Goal: Task Accomplishment & Management: Complete application form

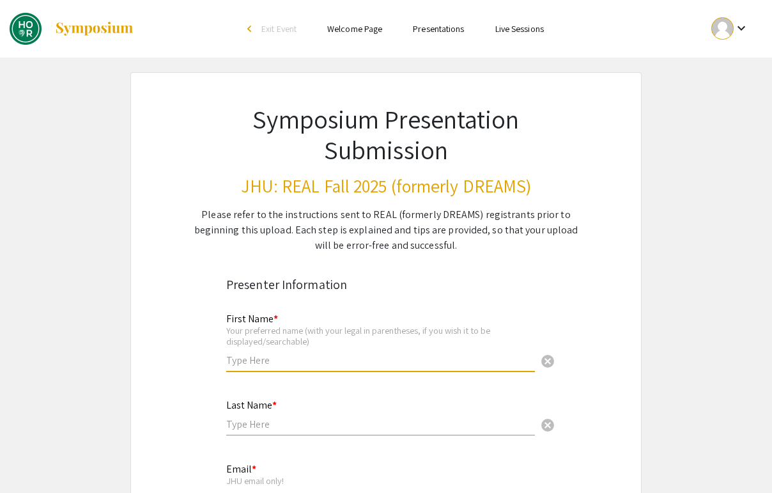
click at [288, 355] on input "text" at bounding box center [380, 359] width 309 height 13
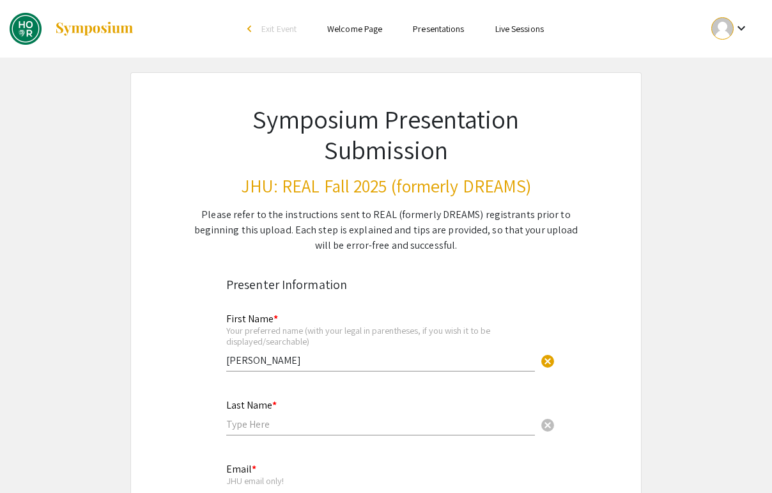
click at [284, 349] on div "First Name * Your preferred name (with your legal in parentheses, if you wish i…" at bounding box center [380, 335] width 309 height 71
type input "Rowhan"
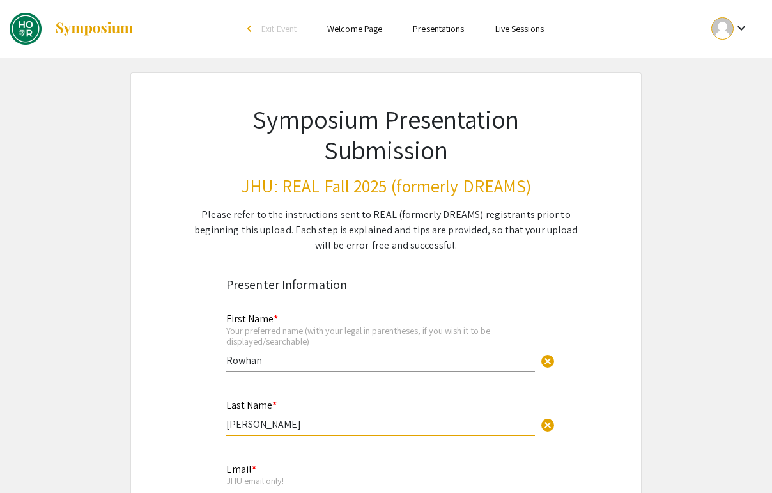
type input "[PERSON_NAME]"
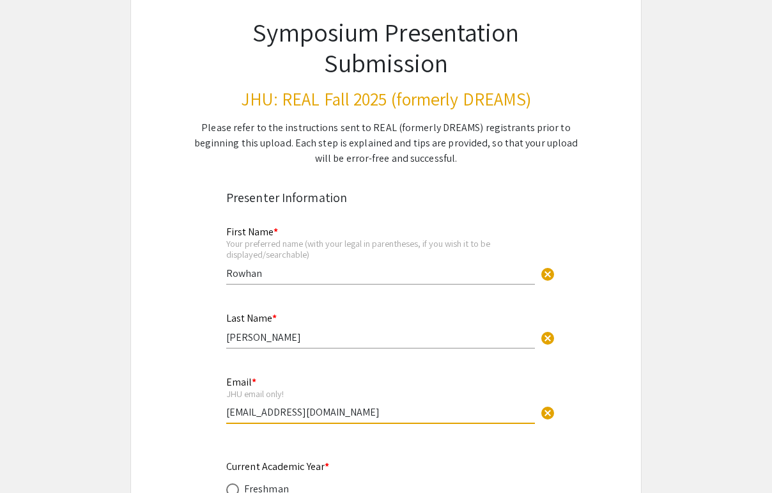
scroll to position [356, 0]
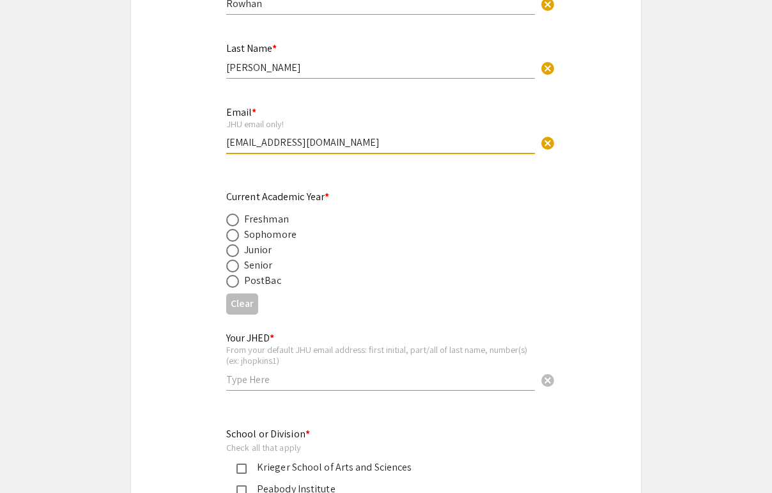
type input "[EMAIL_ADDRESS][DOMAIN_NAME]"
click at [247, 246] on div "Junior" at bounding box center [258, 249] width 28 height 15
click at [234, 248] on span at bounding box center [232, 250] width 13 height 13
click at [234, 248] on input "radio" at bounding box center [232, 250] width 13 height 13
radio input "true"
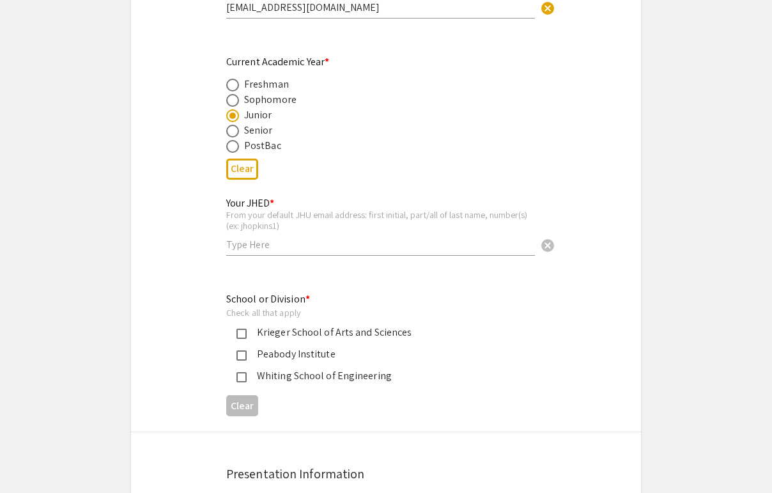
scroll to position [511, 0]
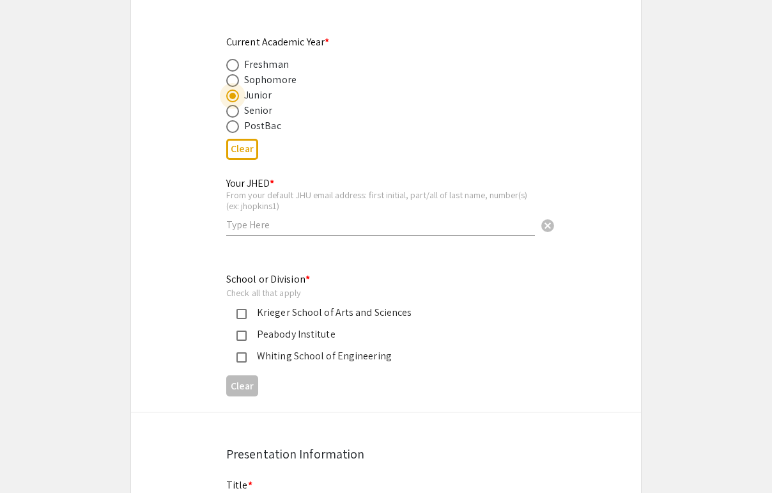
click at [264, 314] on div "Krieger School of Arts and Sciences" at bounding box center [381, 312] width 268 height 15
click at [264, 351] on div "Whiting School of Engineering" at bounding box center [381, 355] width 268 height 15
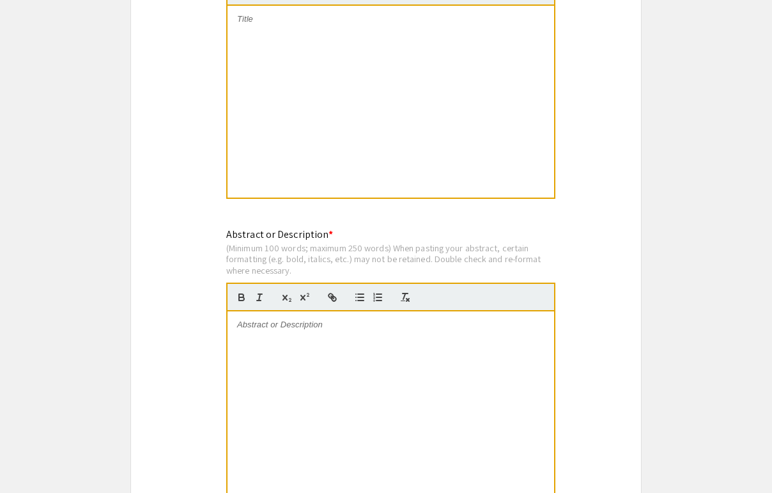
click at [275, 169] on div at bounding box center [390, 102] width 326 height 192
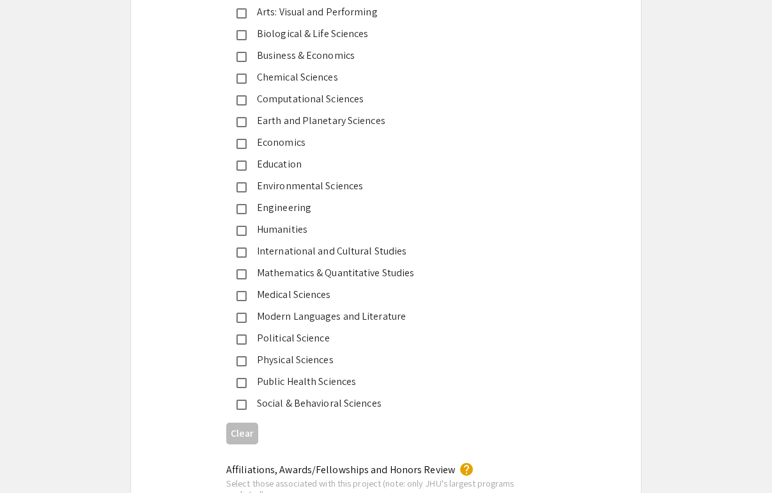
scroll to position [1610, 0]
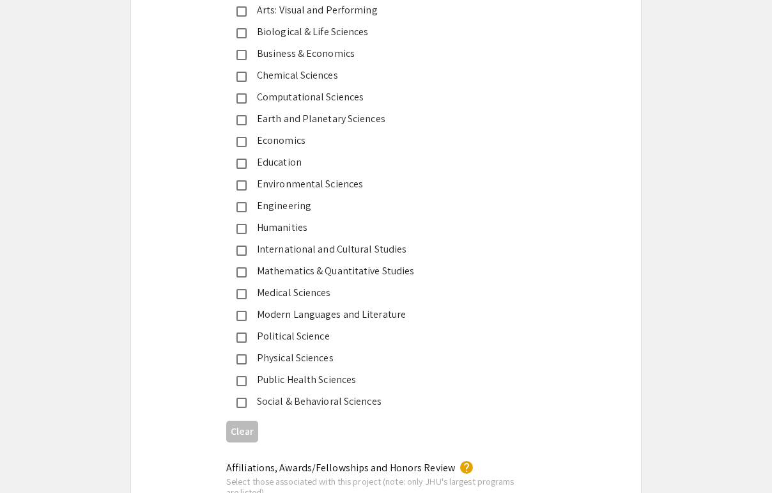
click at [314, 38] on mat-selection-list "Arts: Visual and Performing Biological & Life Sciences Business & Economics Che…" at bounding box center [375, 206] width 299 height 406
click at [314, 37] on div "Biological & Life Sciences" at bounding box center [381, 31] width 268 height 15
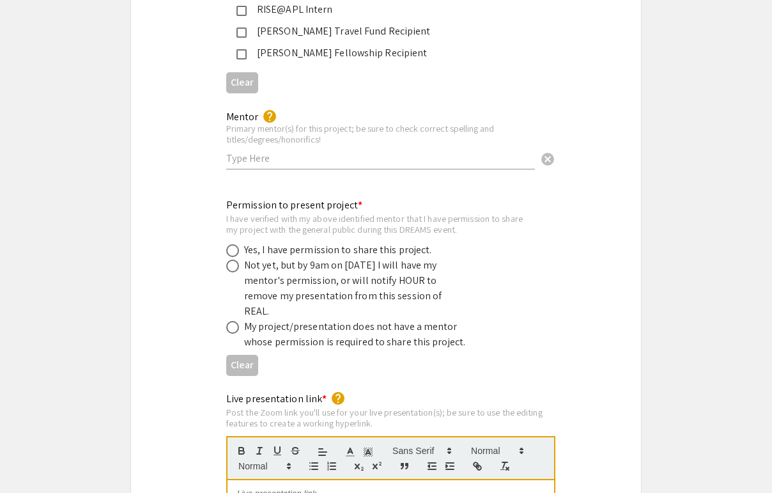
scroll to position [2348, 0]
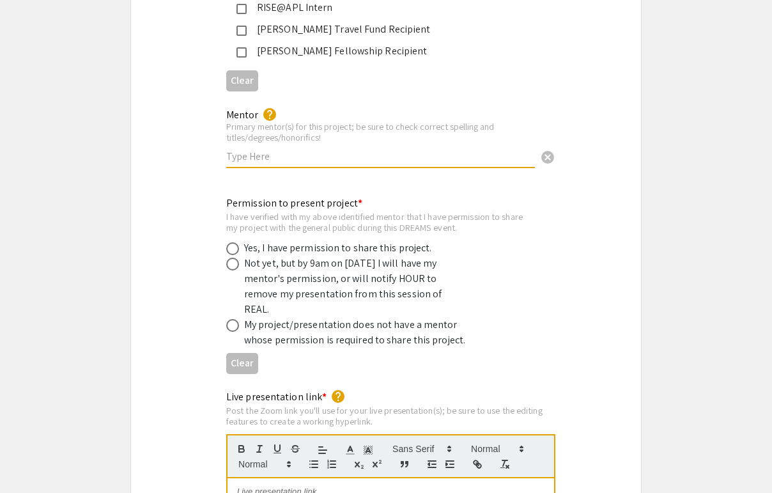
click at [293, 149] on input "text" at bounding box center [380, 155] width 309 height 13
click at [229, 149] on input "Christopher Fetsch" at bounding box center [380, 155] width 309 height 13
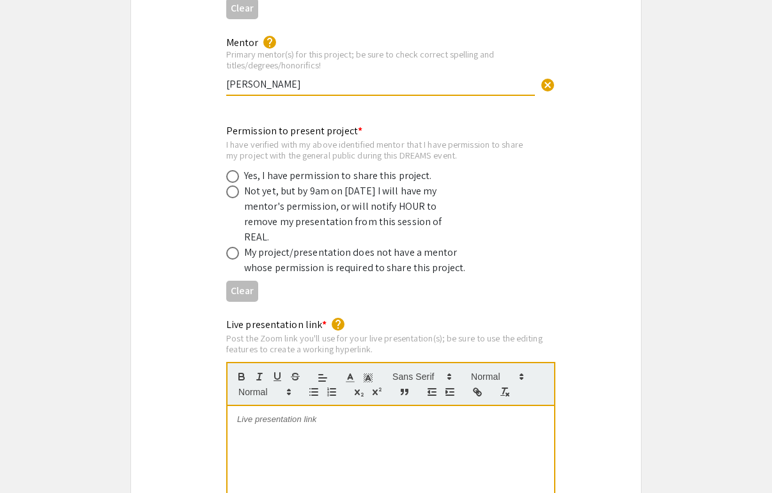
scroll to position [2424, 0]
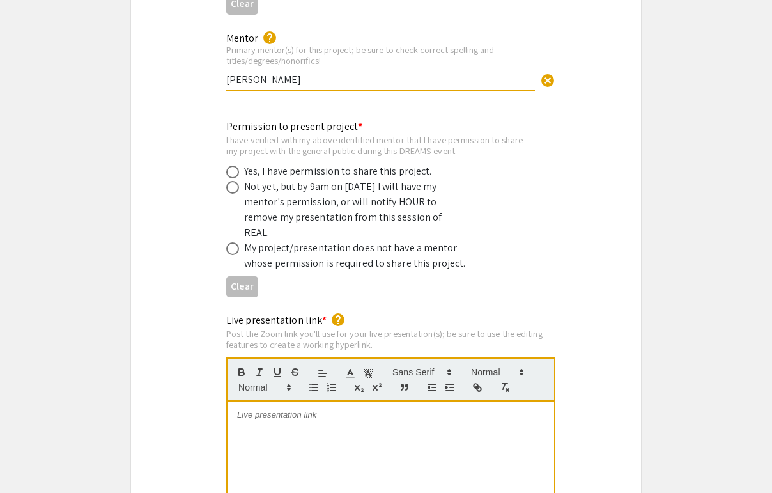
type input "[PERSON_NAME]"
click at [295, 179] on div "Not yet, but by 9am on [DATE] I will have my mentor's permission, or will notif…" at bounding box center [356, 209] width 224 height 61
click at [294, 164] on div "Yes, I have permission to share this project." at bounding box center [338, 171] width 188 height 15
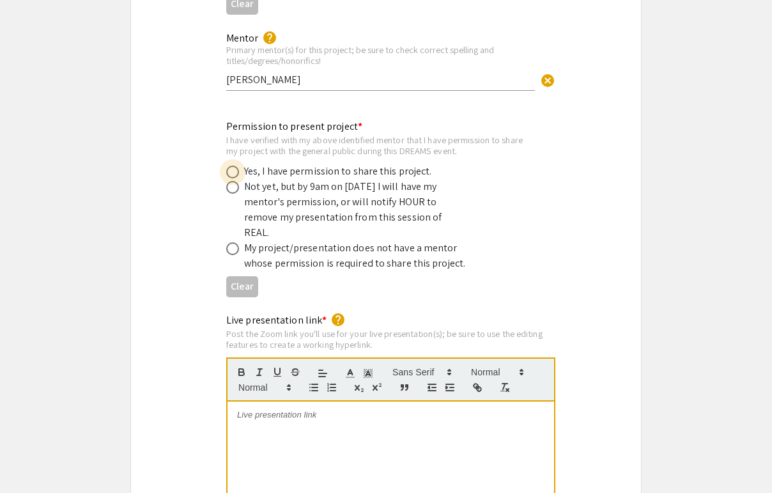
click at [240, 165] on label at bounding box center [235, 171] width 18 height 13
click at [239, 165] on input "radio" at bounding box center [232, 171] width 13 height 13
radio input "true"
click at [300, 420] on div at bounding box center [390, 497] width 326 height 192
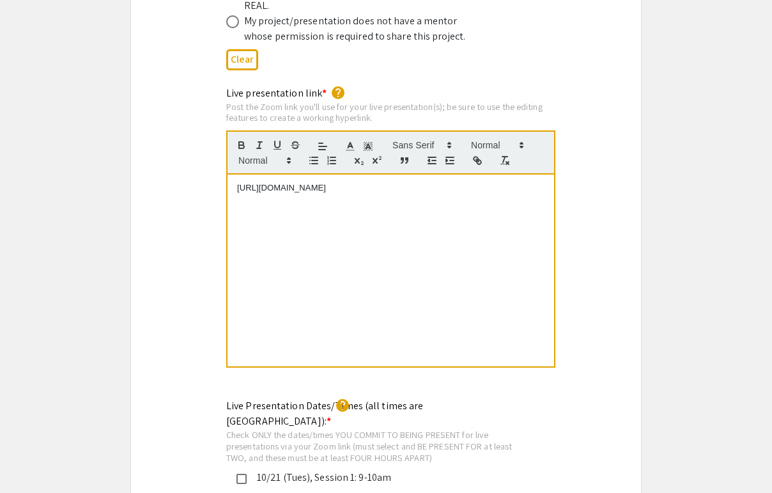
scroll to position [2650, 0]
drag, startPoint x: 360, startPoint y: 158, endPoint x: 217, endPoint y: 157, distance: 142.5
click at [217, 157] on div "Live presentation link * help Post the Zoom link you'll use for your live prese…" at bounding box center [386, 236] width 339 height 300
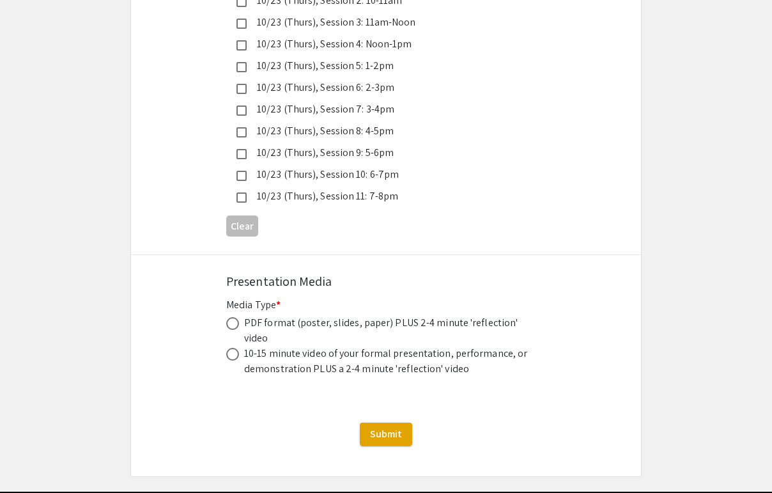
scroll to position [3626, 0]
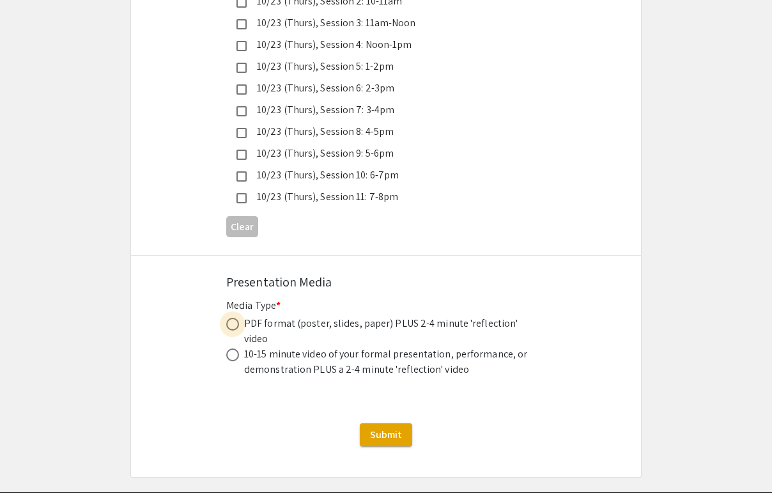
click at [238, 317] on span at bounding box center [232, 323] width 13 height 13
click at [238, 317] on input "radio" at bounding box center [232, 323] width 13 height 13
radio input "true"
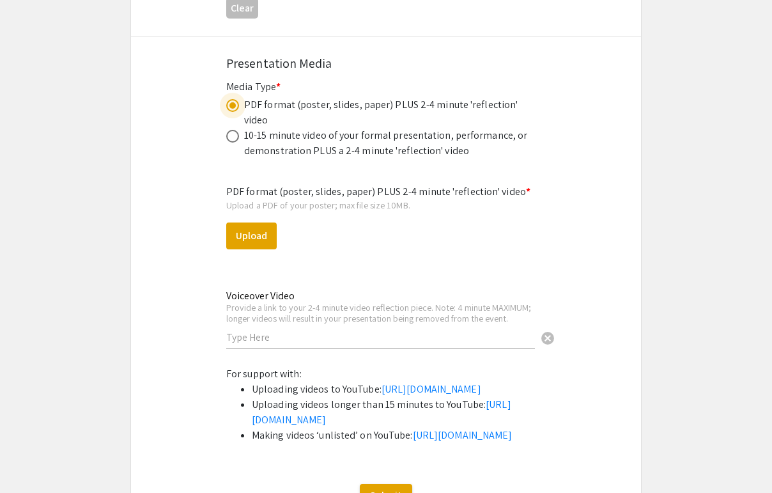
scroll to position [3844, 0]
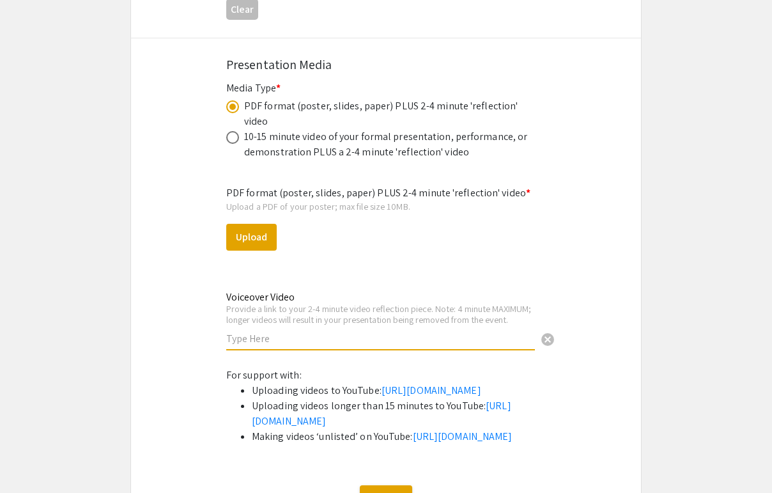
click at [255, 332] on input "text" at bounding box center [380, 338] width 309 height 13
paste input "[URL][DOMAIN_NAME]"
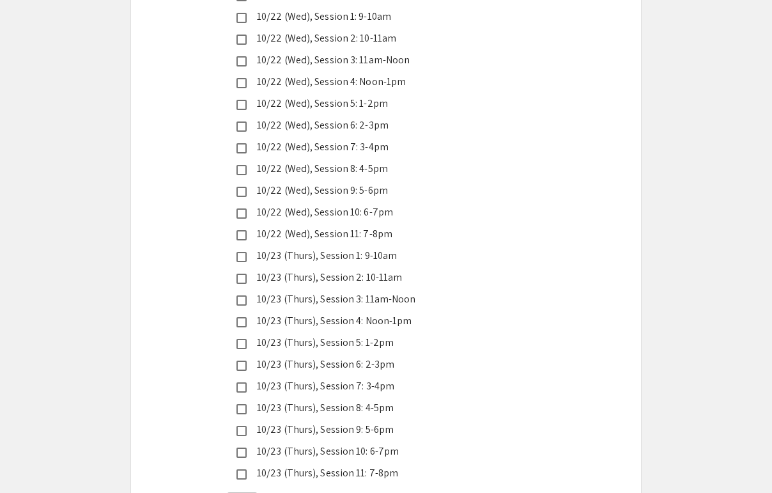
scroll to position [3860, 0]
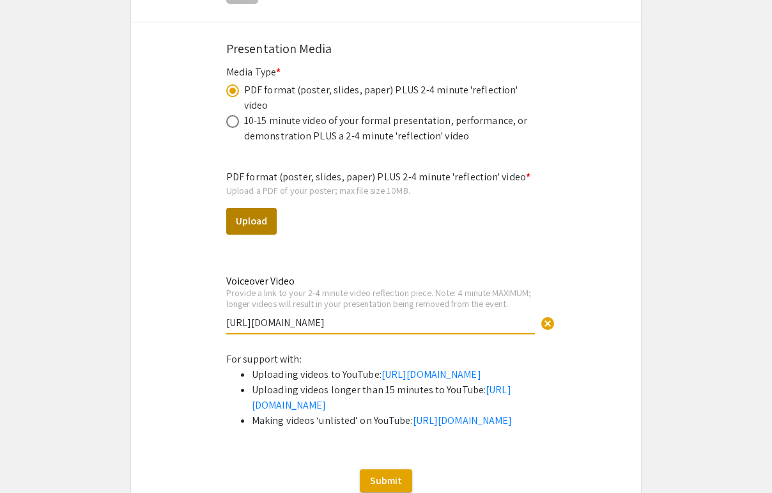
type input "[URL][DOMAIN_NAME]"
click at [268, 208] on button "Upload" at bounding box center [251, 221] width 50 height 27
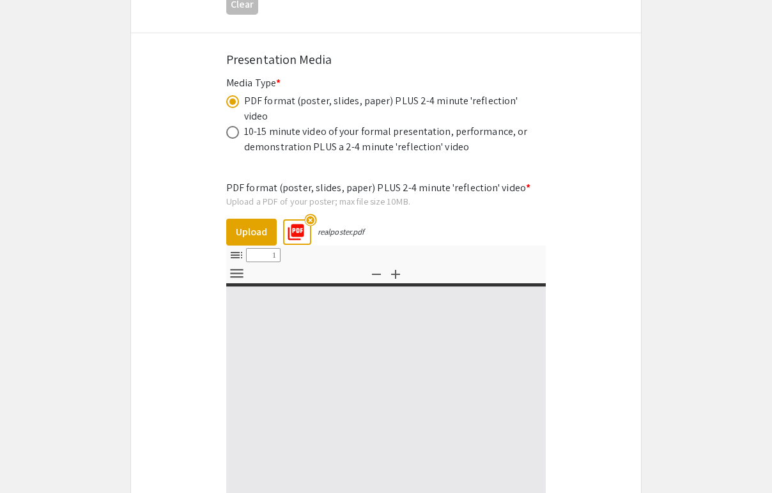
select select "custom"
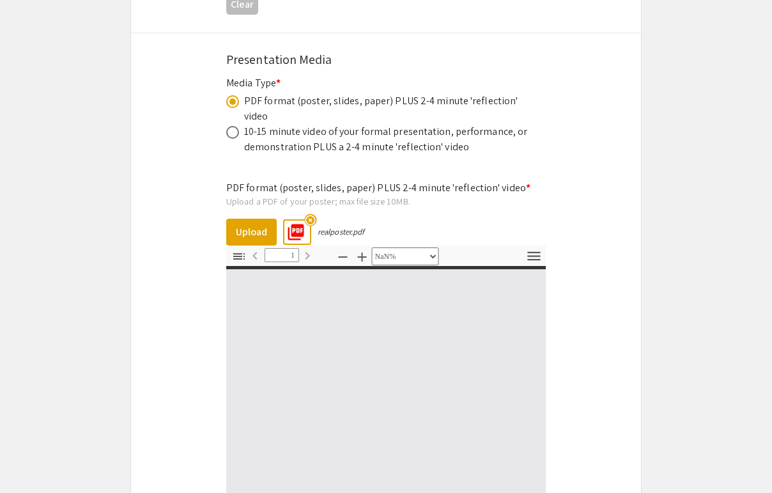
type input "0"
select select "custom"
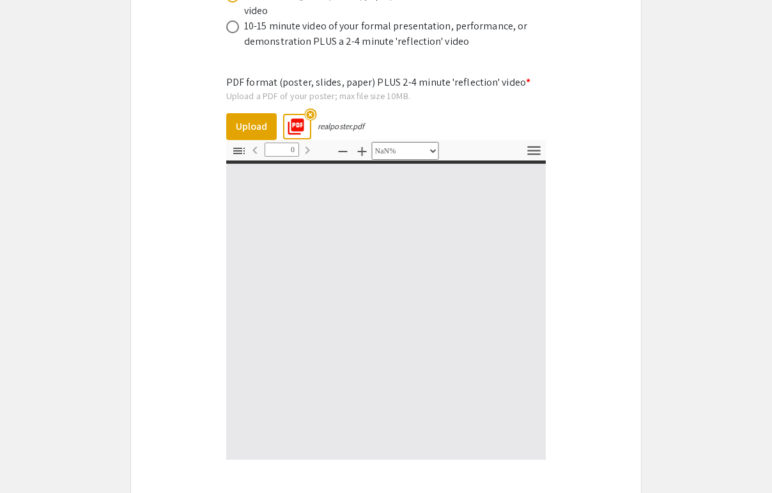
type input "1"
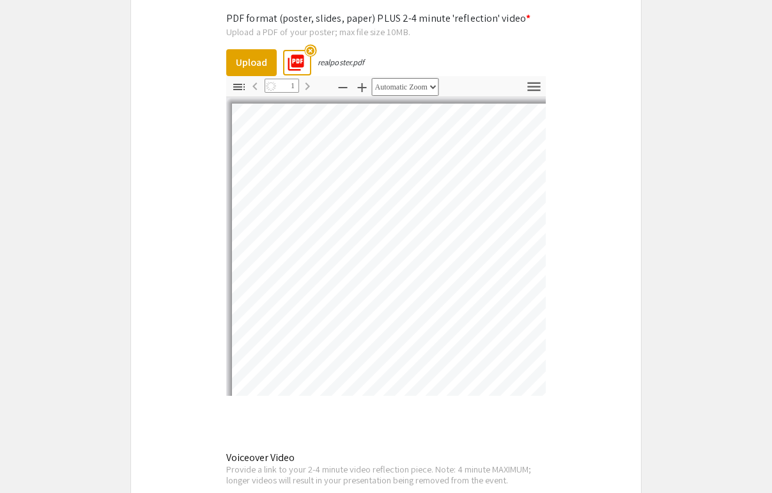
scroll to position [4019, 0]
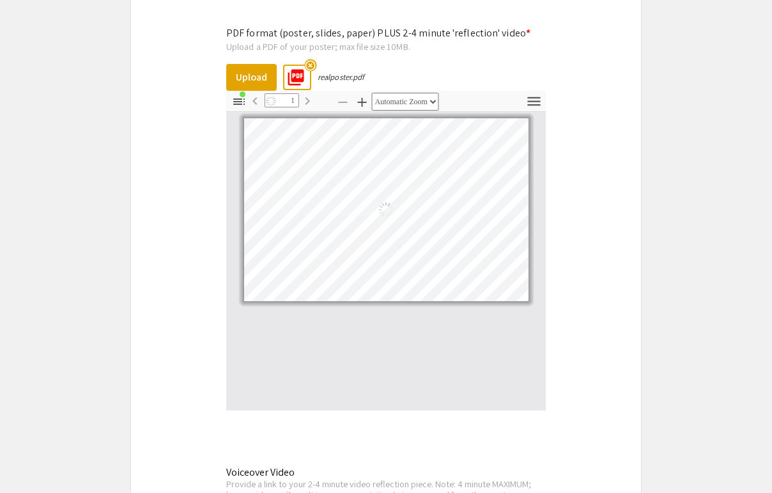
select select "auto"
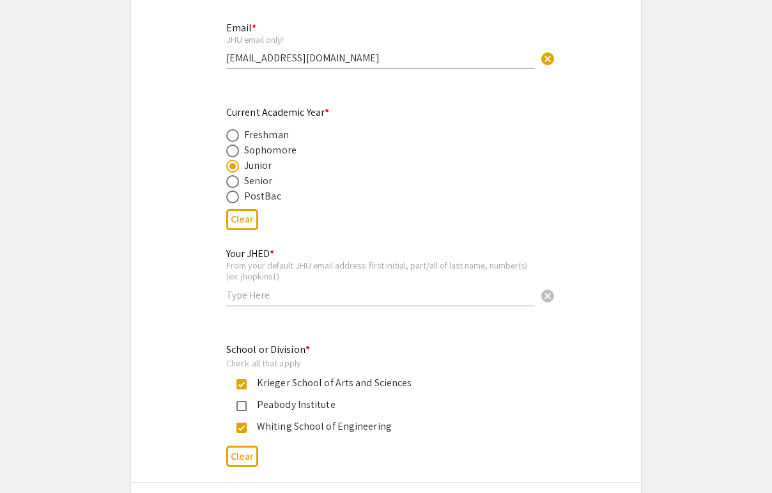
scroll to position [637, 0]
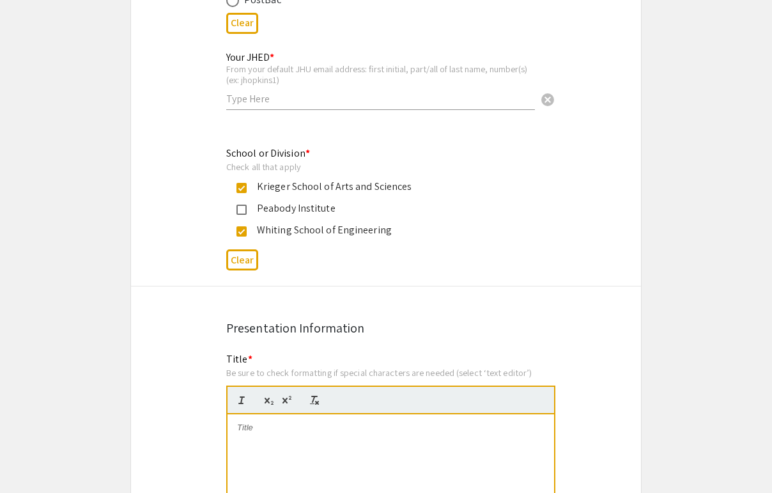
click at [263, 431] on p at bounding box center [390, 427] width 307 height 11
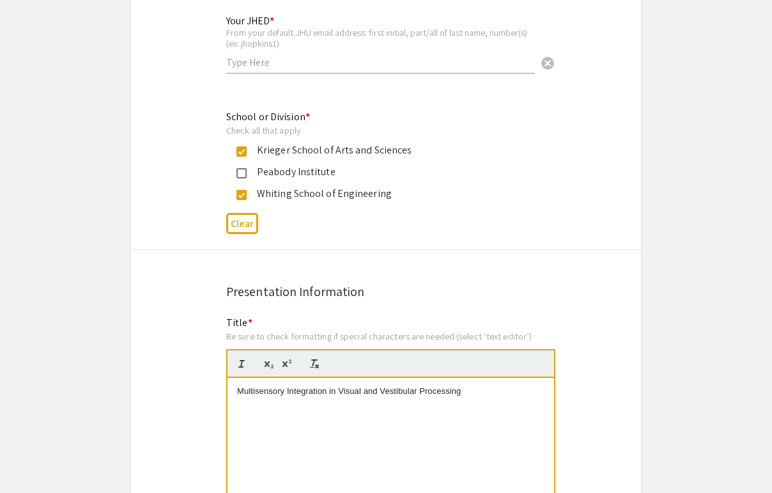
scroll to position [671, 0]
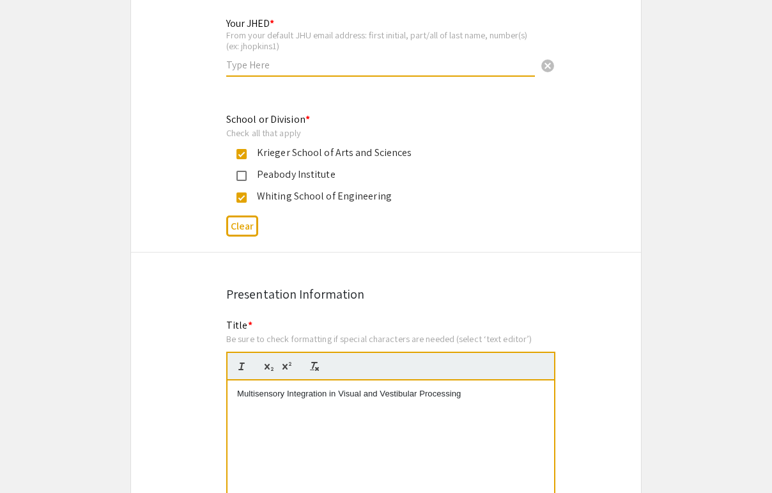
click at [279, 69] on input "text" at bounding box center [380, 64] width 309 height 13
type input "rdaly12"
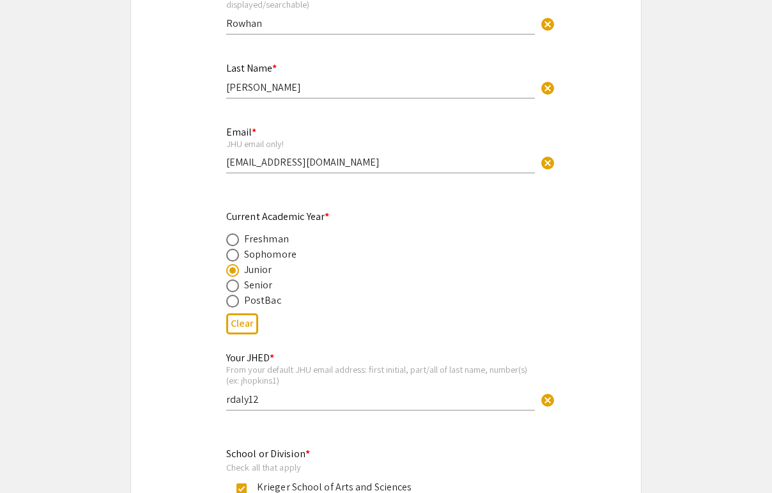
scroll to position [333, 0]
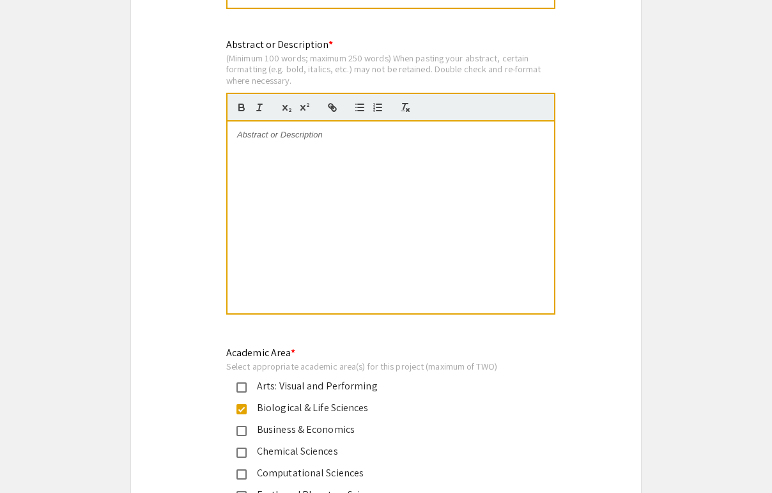
click at [298, 205] on div at bounding box center [390, 217] width 326 height 192
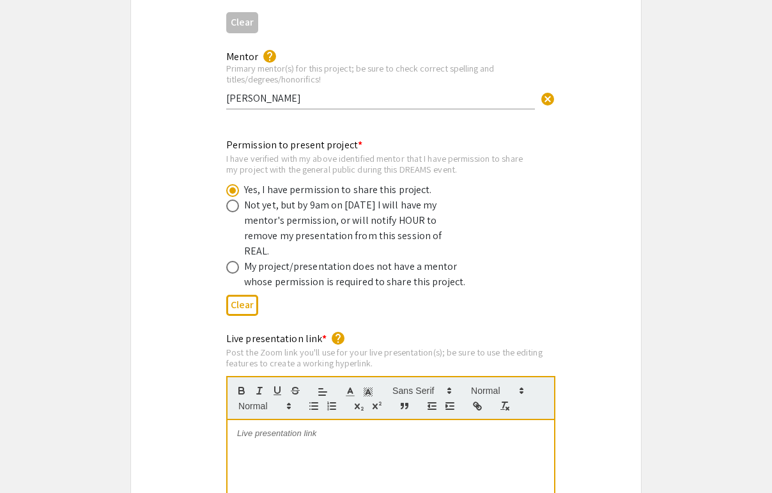
scroll to position [2411, 0]
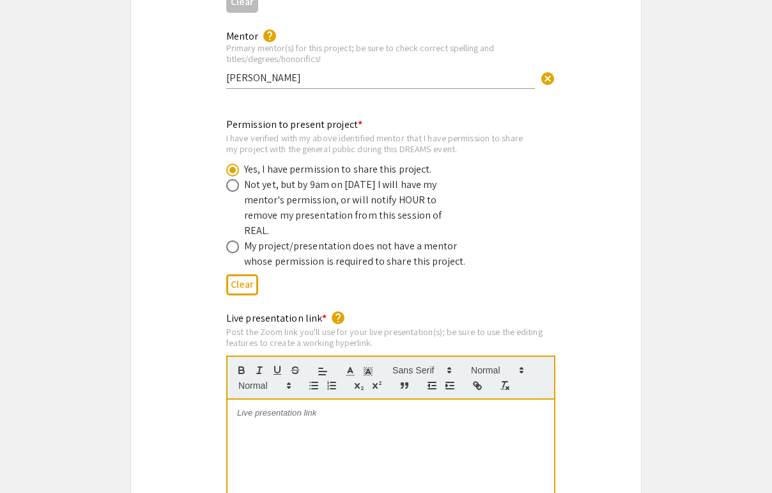
scroll to position [7, 1]
drag, startPoint x: 426, startPoint y: 380, endPoint x: 206, endPoint y: 380, distance: 219.7
click at [206, 380] on div "Live presentation link * help Post the Zoom link you'll use for your live prese…" at bounding box center [386, 460] width 510 height 300
click at [472, 379] on icon "button" at bounding box center [476, 384] width 11 height 11
type input "https://JHUBlueJays.zoom.us/my/rowhandaly"
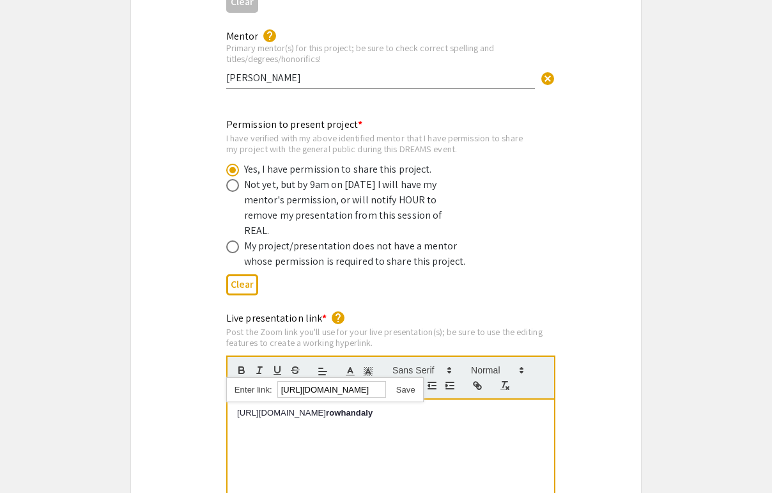
click at [406, 377] on div "https://JHUBlueJays.zoom.us/my/rowhandaly" at bounding box center [324, 389] width 197 height 25
click at [405, 385] on link at bounding box center [400, 390] width 29 height 10
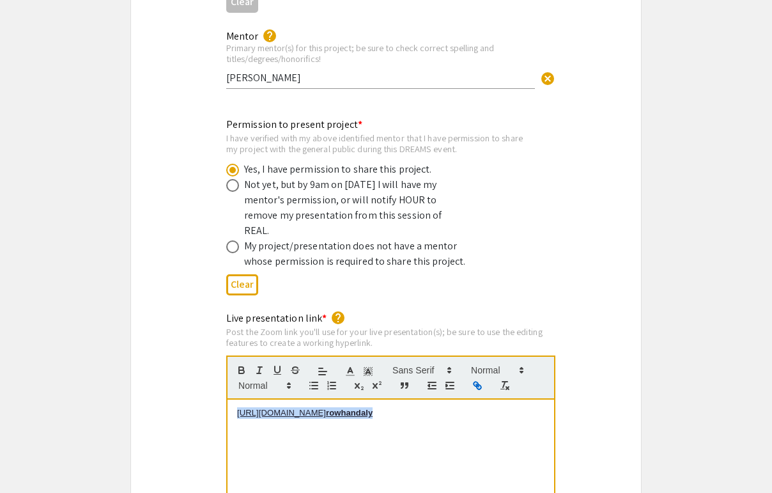
click at [425, 399] on div "https://JHUBlueJays.zoom.us/my/ rowhandaly" at bounding box center [390, 495] width 326 height 192
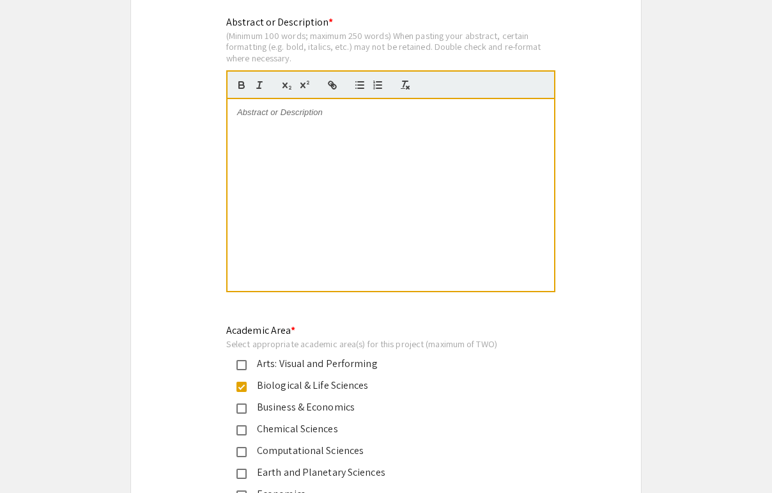
scroll to position [1167, 0]
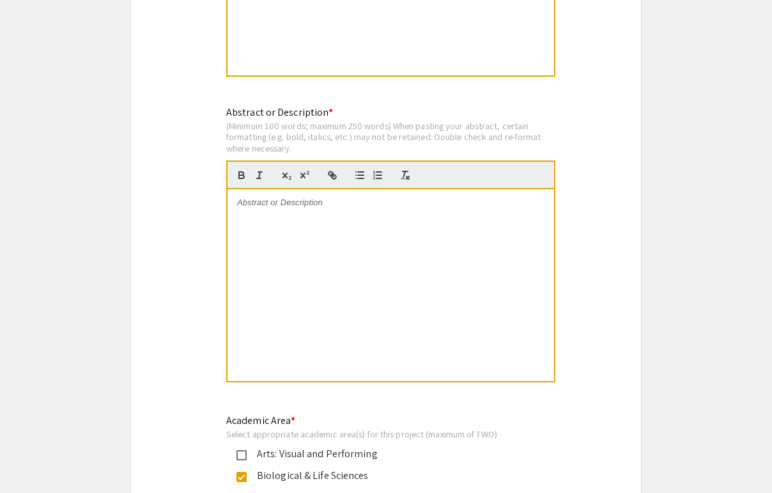
click at [388, 223] on div at bounding box center [390, 285] width 326 height 192
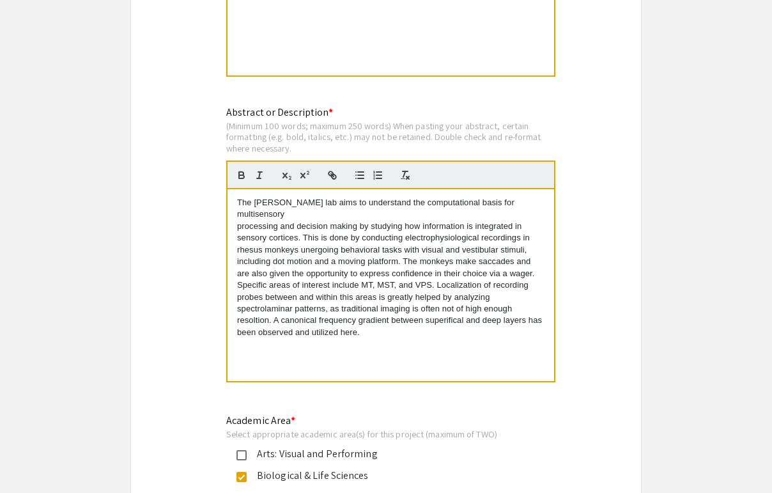
click at [474, 268] on p "processing and decision making by studying how information is integrated in sen…" at bounding box center [390, 279] width 307 height 118
click at [351, 282] on p "processing and decision making by studying how information is integrated in sen…" at bounding box center [390, 279] width 307 height 118
click at [256, 302] on p "processing and decision making by studying how information is integrated in sen…" at bounding box center [390, 279] width 307 height 118
click at [305, 362] on div "The Fetsch lab aims to understand the computational basis for multisensory proc…" at bounding box center [390, 285] width 326 height 192
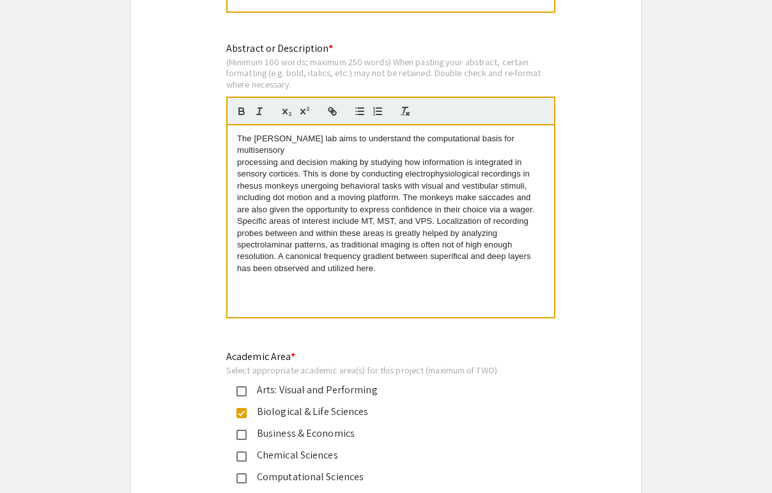
scroll to position [1232, 0]
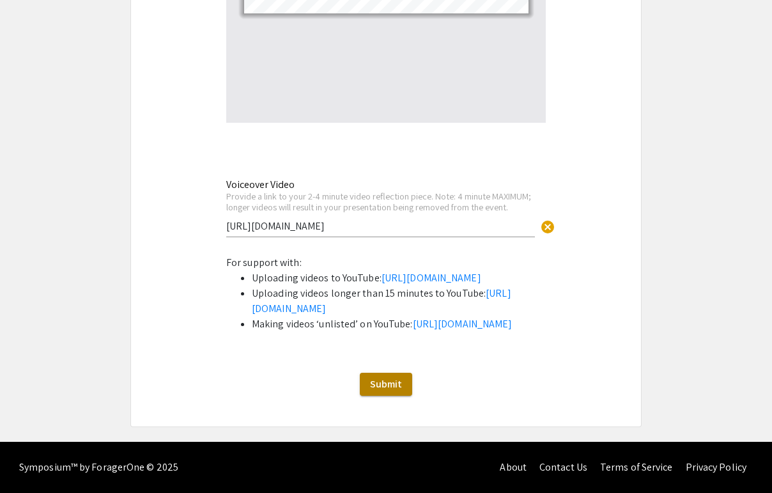
click at [383, 383] on span "Submit" at bounding box center [386, 383] width 32 height 13
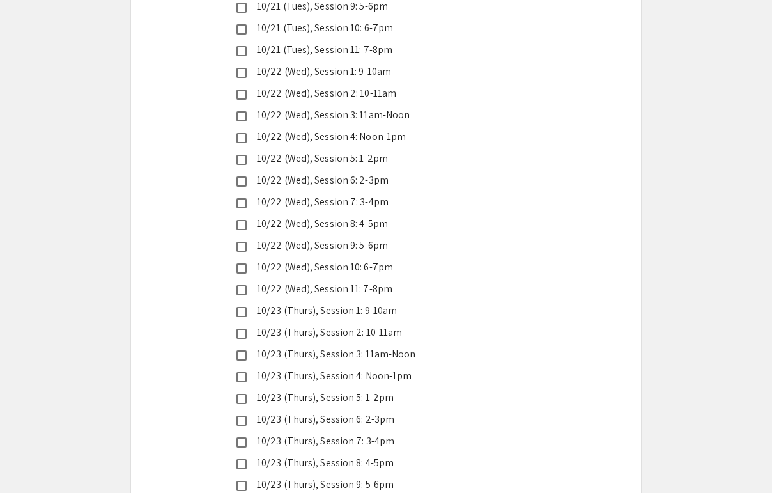
scroll to position [3289, 0]
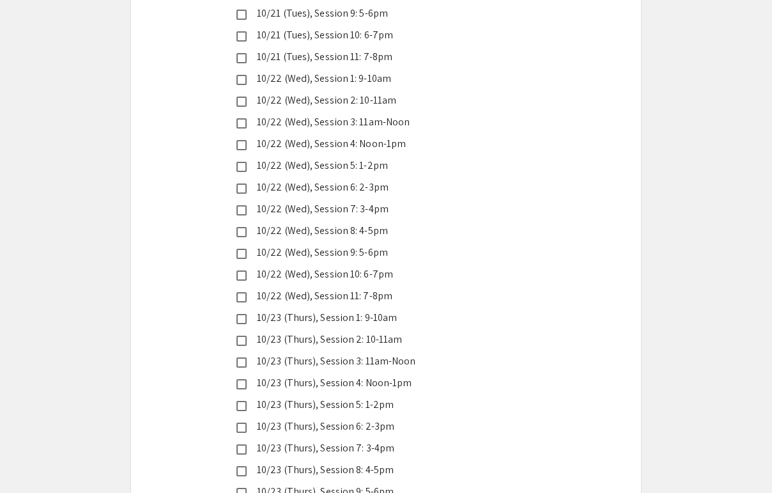
click at [365, 245] on div "10/22 (Wed), Session 9: 5-6pm" at bounding box center [381, 252] width 268 height 15
click at [365, 266] on div "10/22 (Wed), Session 10: 6-7pm" at bounding box center [381, 273] width 268 height 15
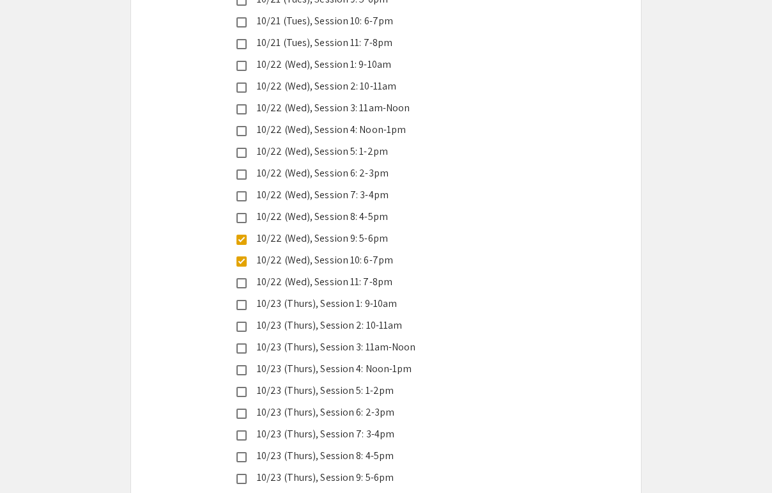
click at [356, 448] on div "10/23 (Thurs), Session 8: 4-5pm" at bounding box center [381, 455] width 268 height 15
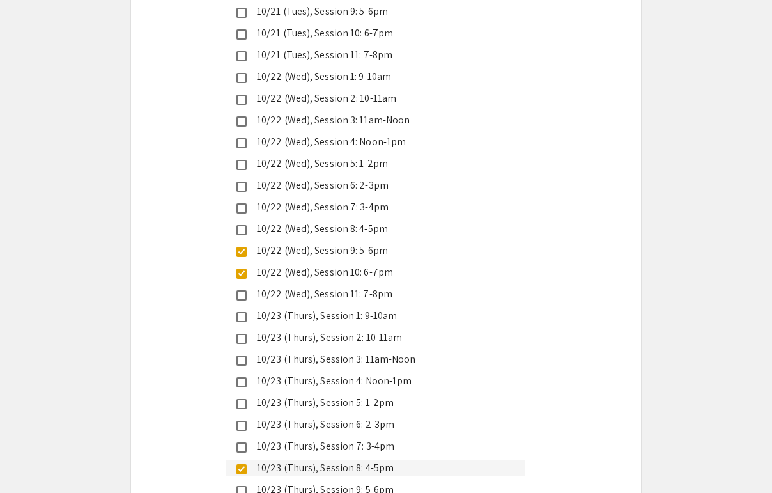
scroll to position [3292, 0]
click at [245, 447] on mat-selection-list "10/21 (Tues), Session 1: 9-10am 10/21 (Tues), Session 2: 10-11am 10/21 (Tues), …" at bounding box center [375, 184] width 299 height 710
click at [243, 480] on div "10/23 (Thurs), Session 9: 5-6pm" at bounding box center [375, 487] width 299 height 15
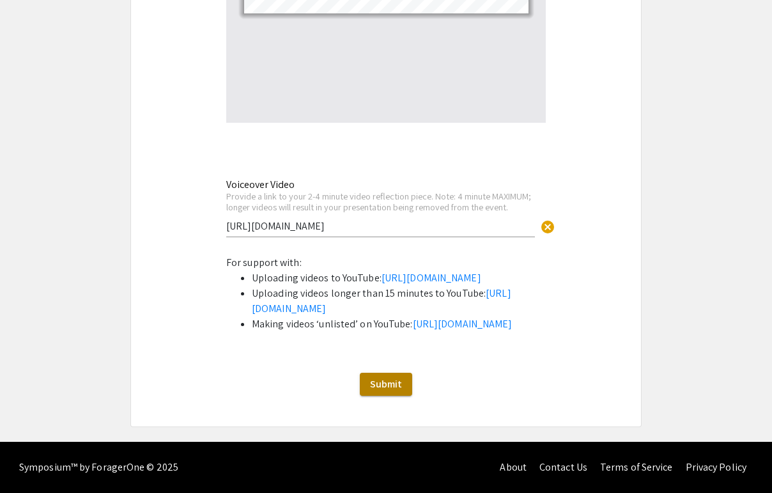
scroll to position [4316, 0]
click at [371, 386] on span "Submit" at bounding box center [386, 383] width 32 height 13
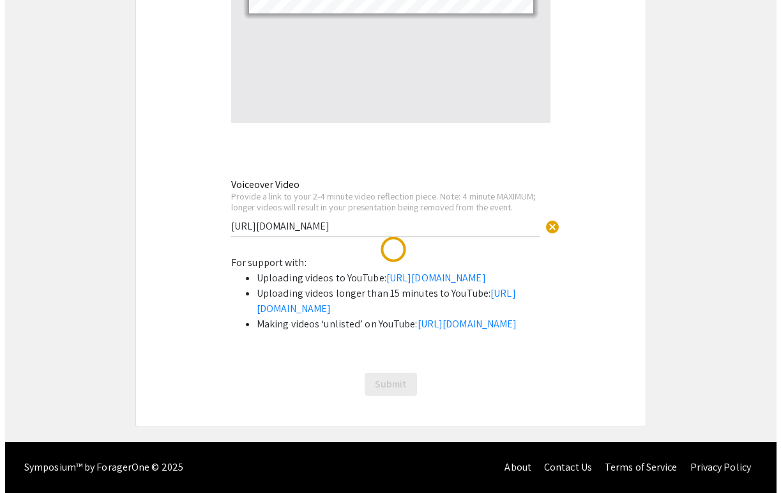
scroll to position [0, 0]
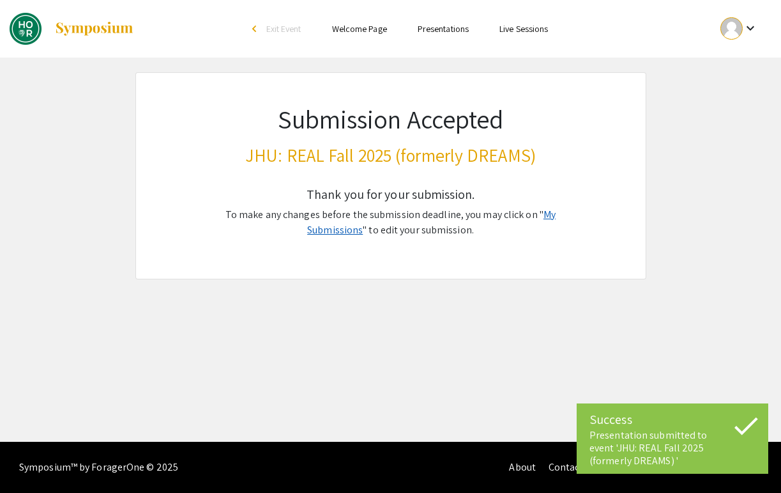
click at [529, 215] on link "My Submissions" at bounding box center [431, 222] width 248 height 29
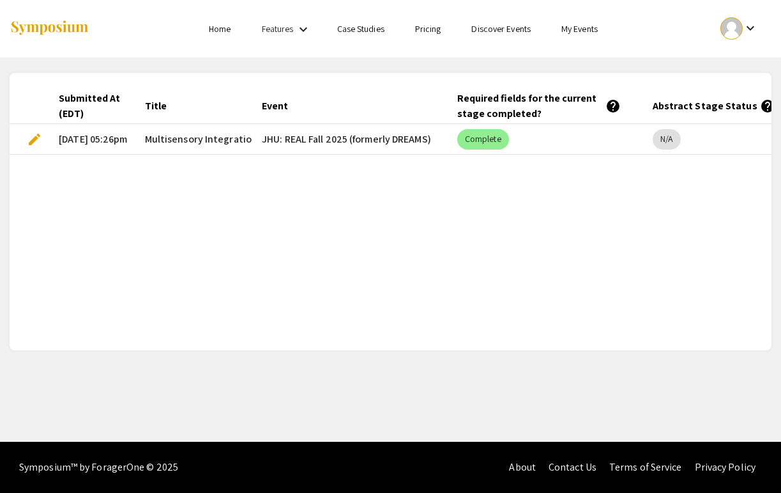
click at [34, 136] on span "edit" at bounding box center [34, 139] width 15 height 15
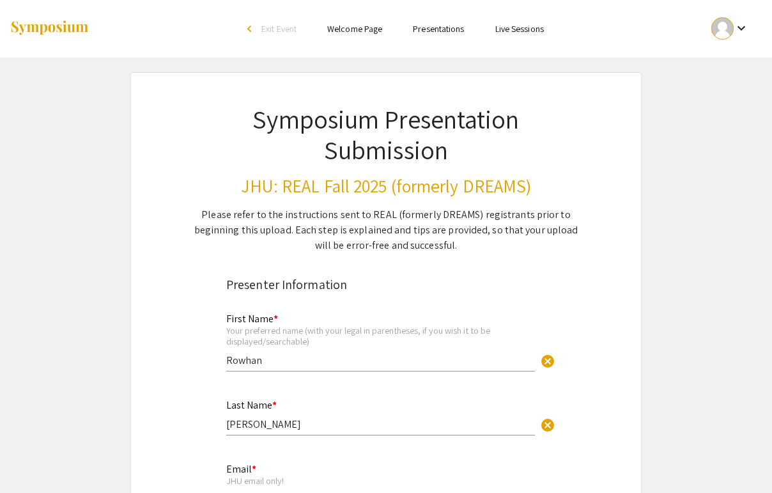
select select "custom"
type input "0"
select select "custom"
type input "1"
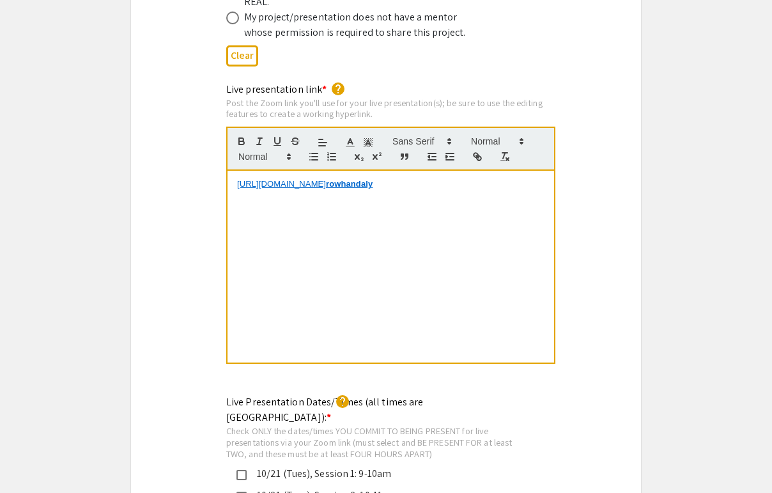
select select "auto"
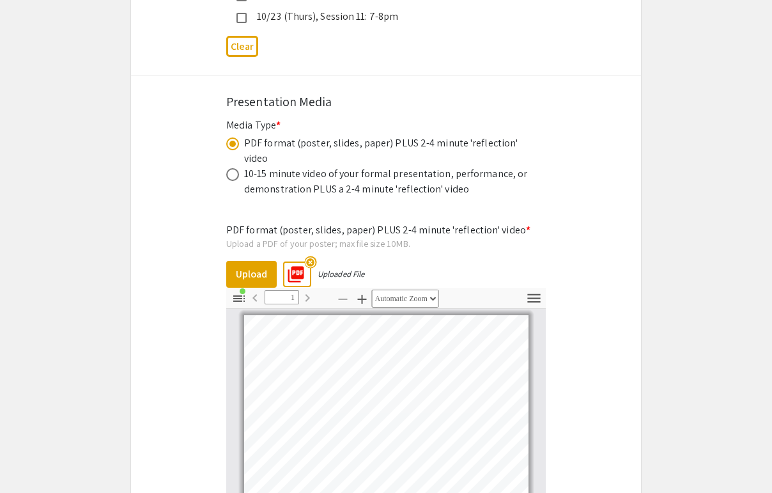
scroll to position [3806, 0]
